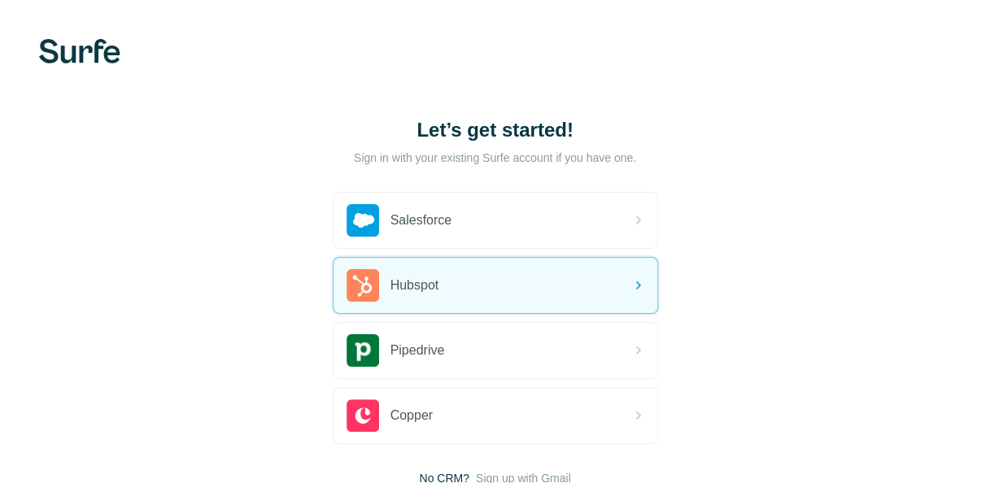
click at [806, 272] on div "Let’s get started! Sign in with your existing Surfe account if you have one. Sa…" at bounding box center [495, 302] width 990 height 604
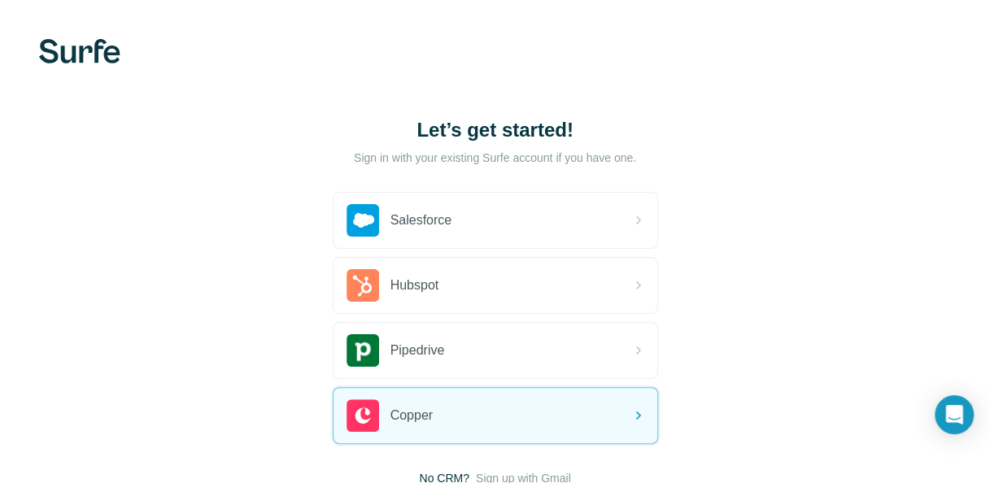
click at [105, 57] on img at bounding box center [79, 51] width 81 height 24
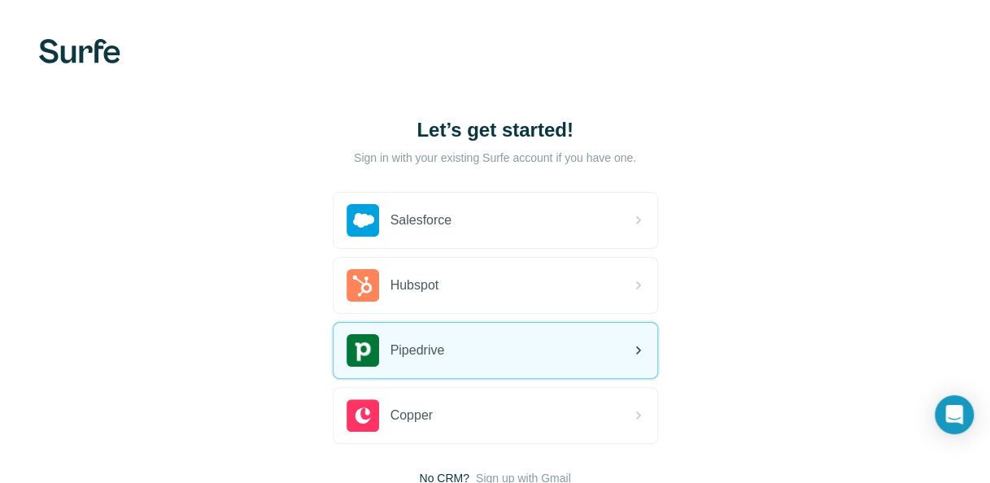
click at [547, 335] on div "Pipedrive" at bounding box center [496, 350] width 324 height 55
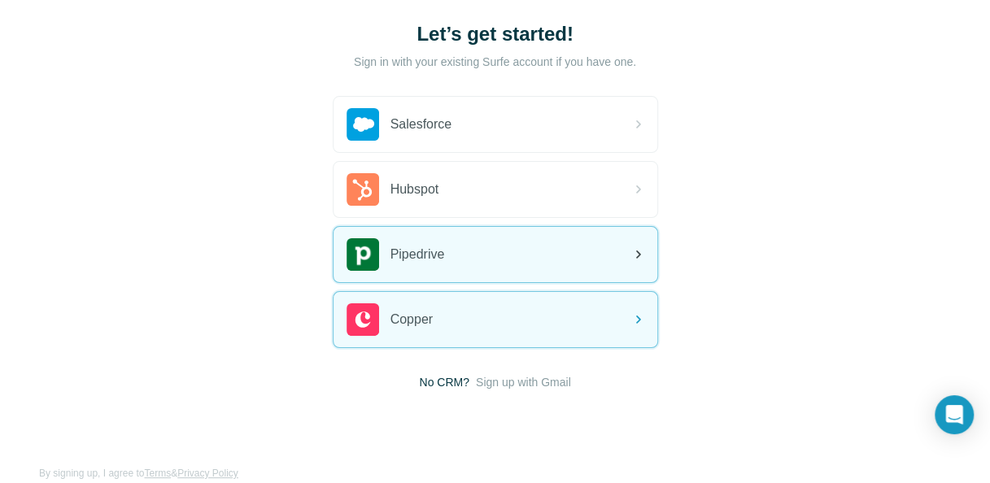
scroll to position [98, 0]
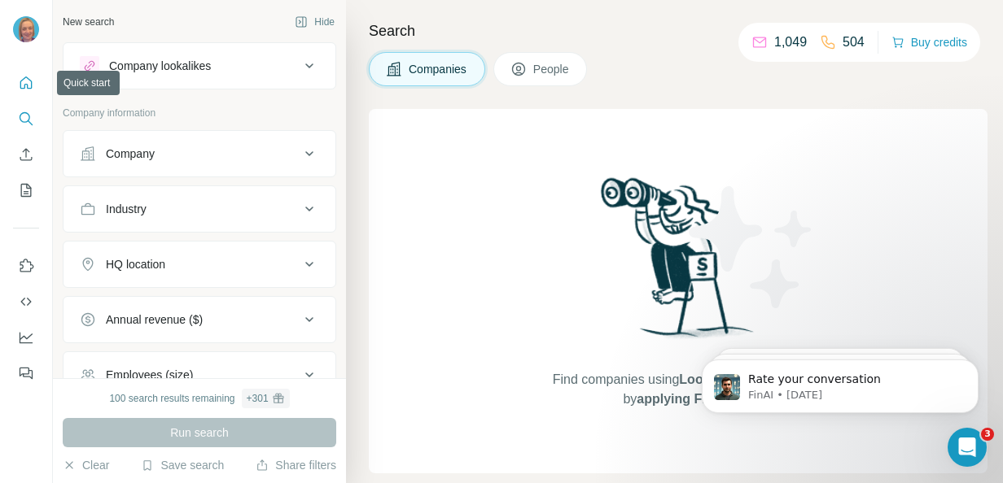
click at [21, 76] on icon "Quick start" at bounding box center [26, 83] width 16 height 16
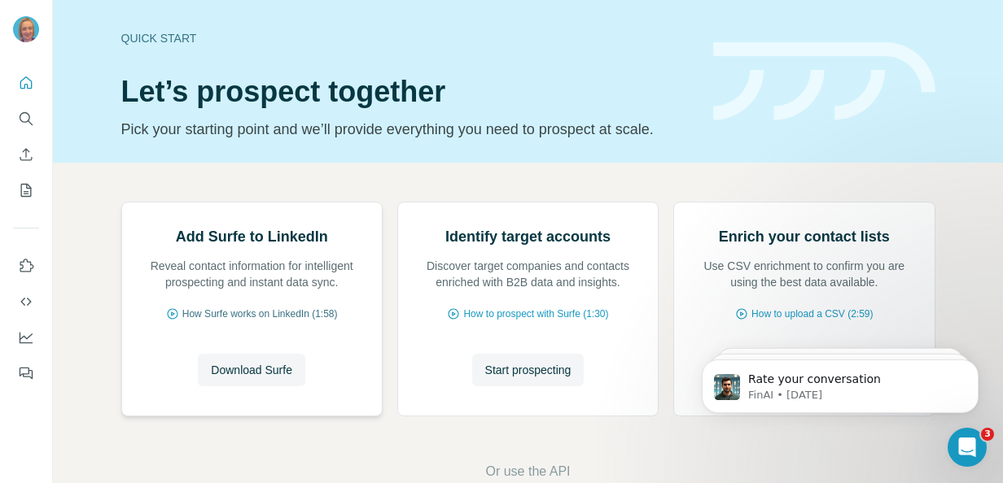
click at [243, 321] on span "How Surfe works on LinkedIn (1:58)" at bounding box center [259, 314] width 155 height 15
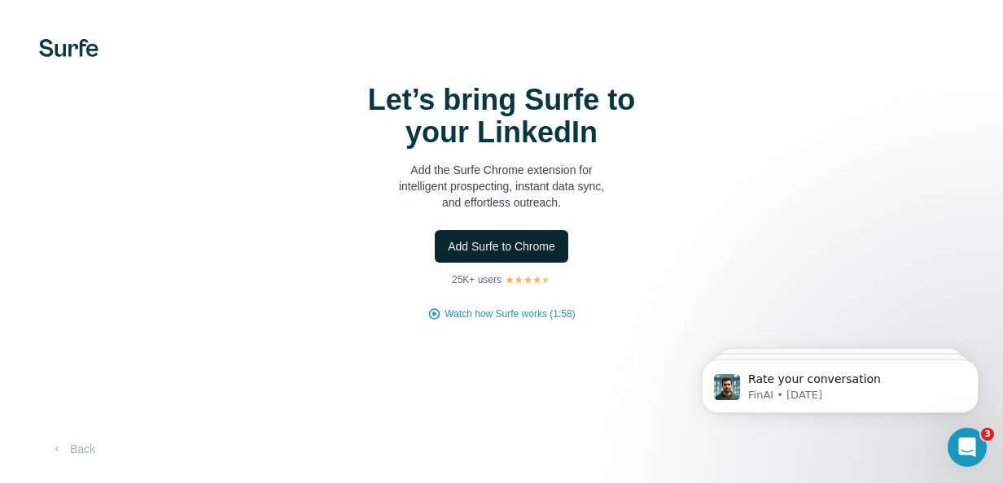
click at [511, 249] on span "Add Surfe to Chrome" at bounding box center [501, 246] width 107 height 16
